Goal: Find specific page/section: Find specific page/section

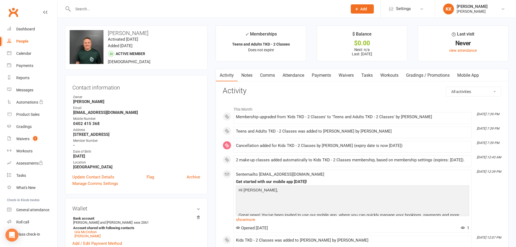
click at [98, 5] on div at bounding box center [204, 9] width 279 height 18
click at [98, 7] on input "text" at bounding box center [207, 9] width 273 height 8
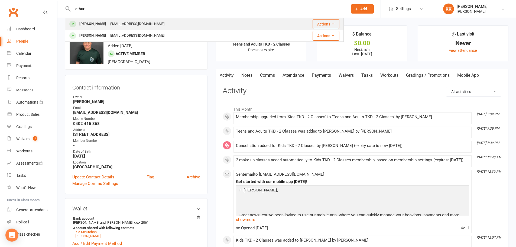
type input "athur"
click at [105, 20] on div "[PERSON_NAME] [EMAIL_ADDRESS][DOMAIN_NAME]" at bounding box center [172, 23] width 213 height 11
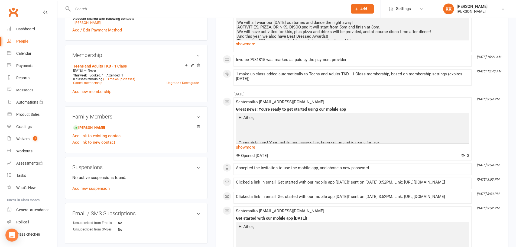
scroll to position [217, 0]
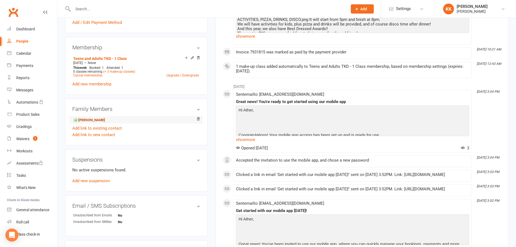
click at [97, 120] on link "[PERSON_NAME]" at bounding box center [89, 120] width 32 height 6
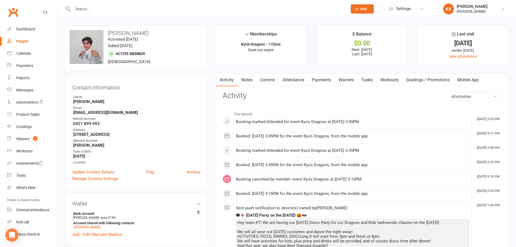
click at [104, 3] on div at bounding box center [204, 9] width 279 height 18
click at [99, 8] on input "text" at bounding box center [207, 9] width 273 height 8
type input "r"
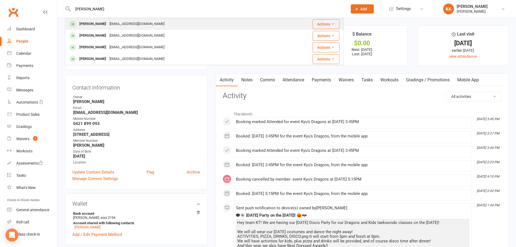
type input "[PERSON_NAME]"
click at [141, 27] on div "[PERSON_NAME] [EMAIL_ADDRESS][DOMAIN_NAME]" at bounding box center [172, 23] width 213 height 11
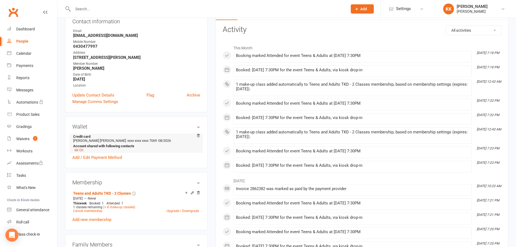
scroll to position [54, 0]
